Goal: Check status: Check status

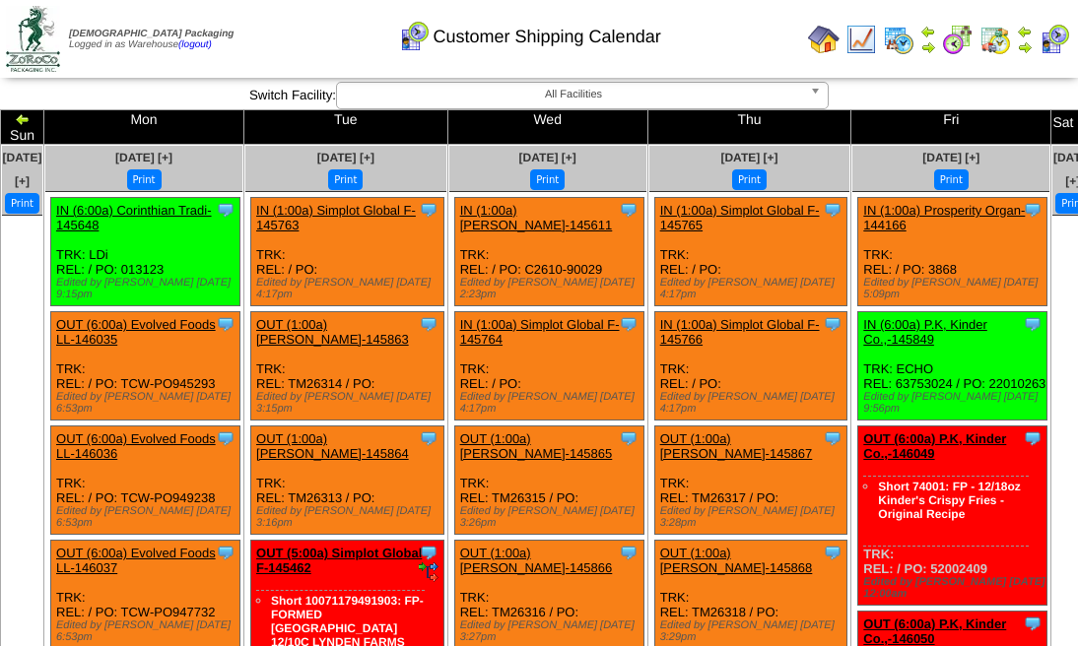
scroll to position [722, 0]
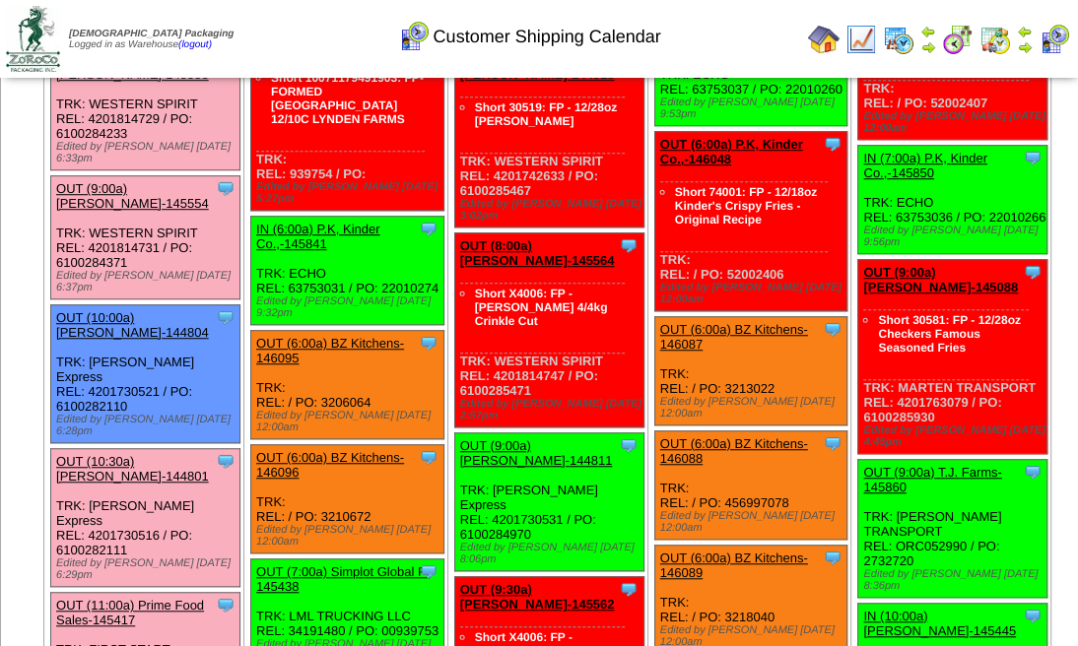
scroll to position [788, 0]
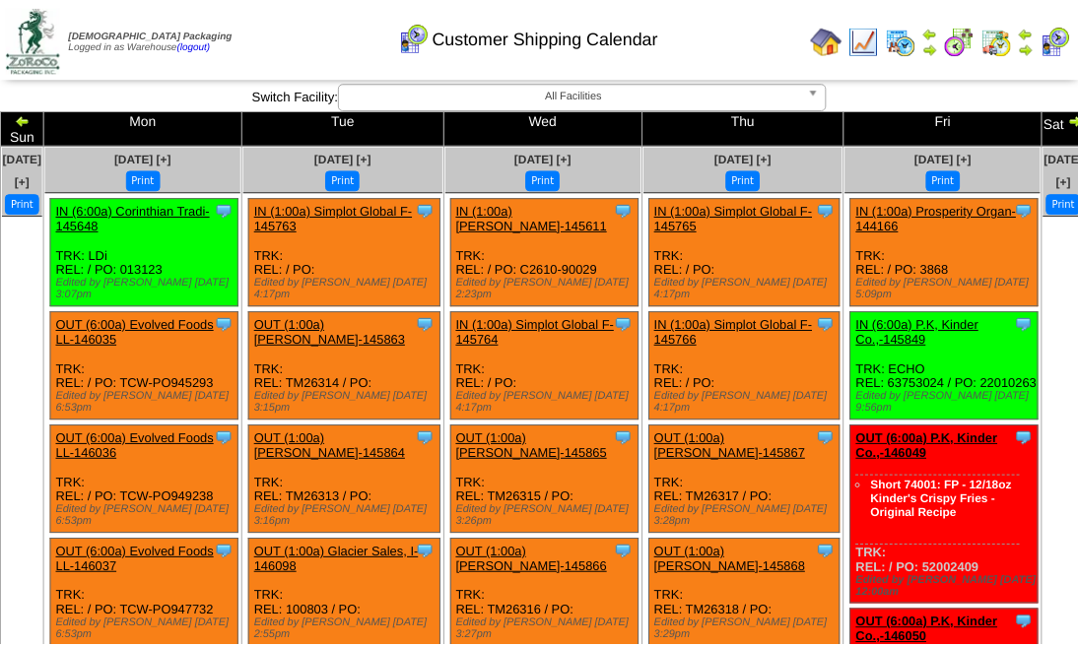
scroll to position [788, 0]
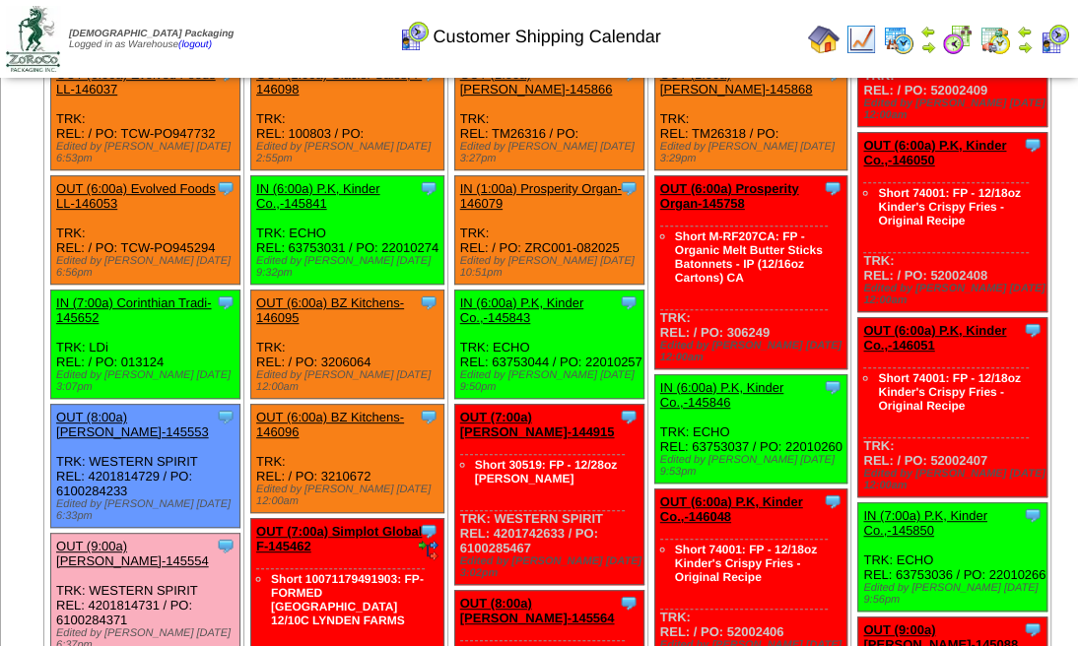
scroll to position [328, 0]
